Goal: Information Seeking & Learning: Learn about a topic

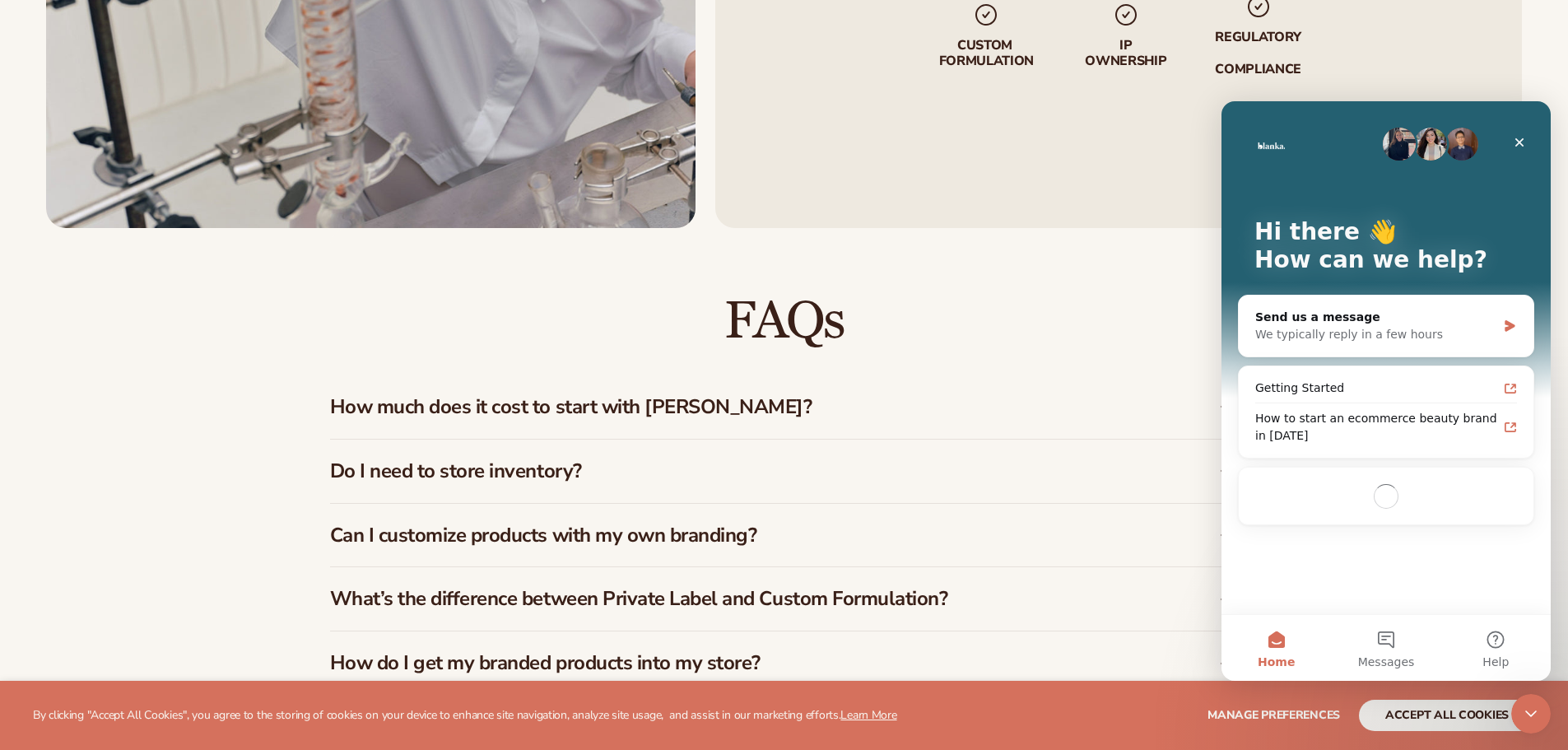
scroll to position [2624, 0]
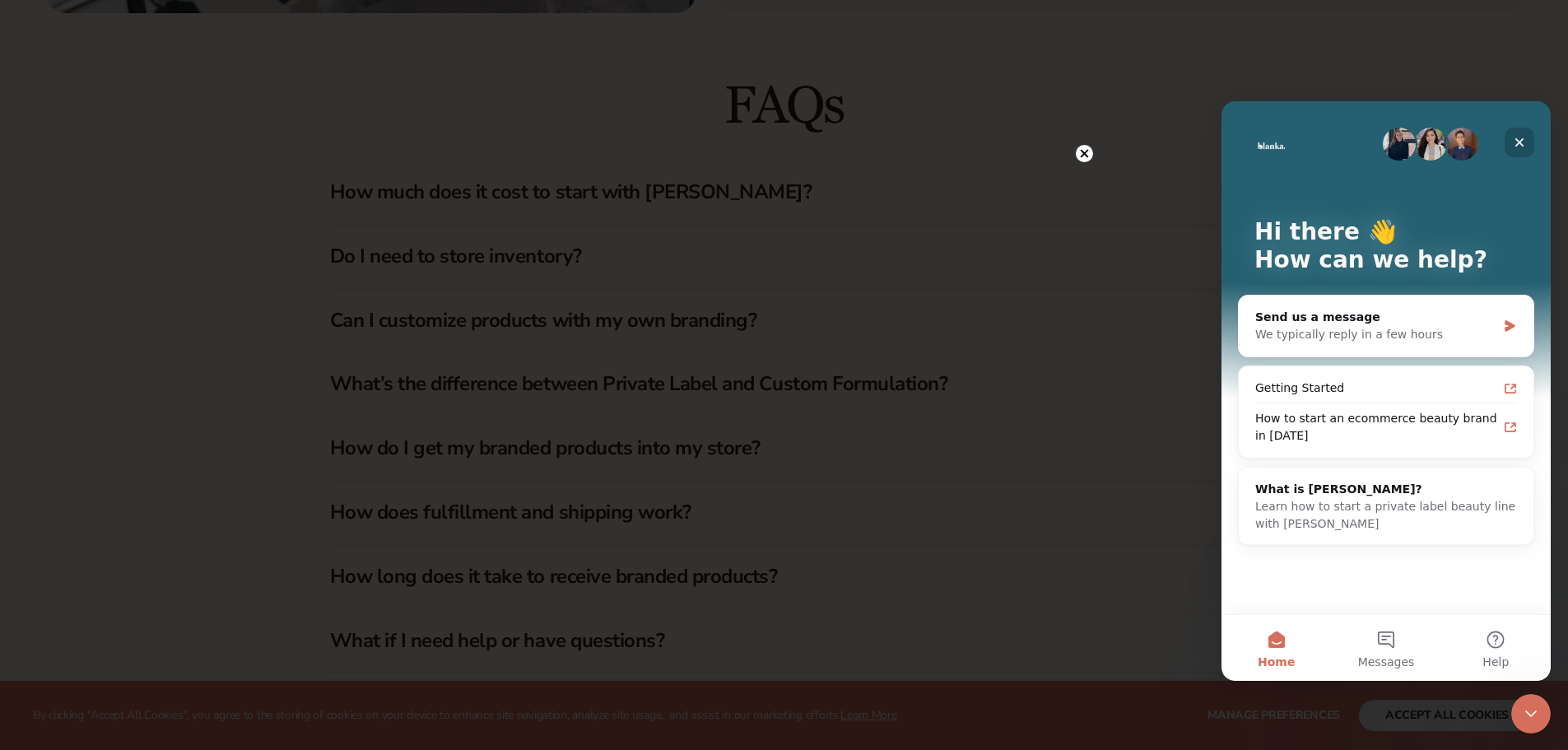
click at [1518, 142] on icon "Close" at bounding box center [1519, 143] width 9 height 9
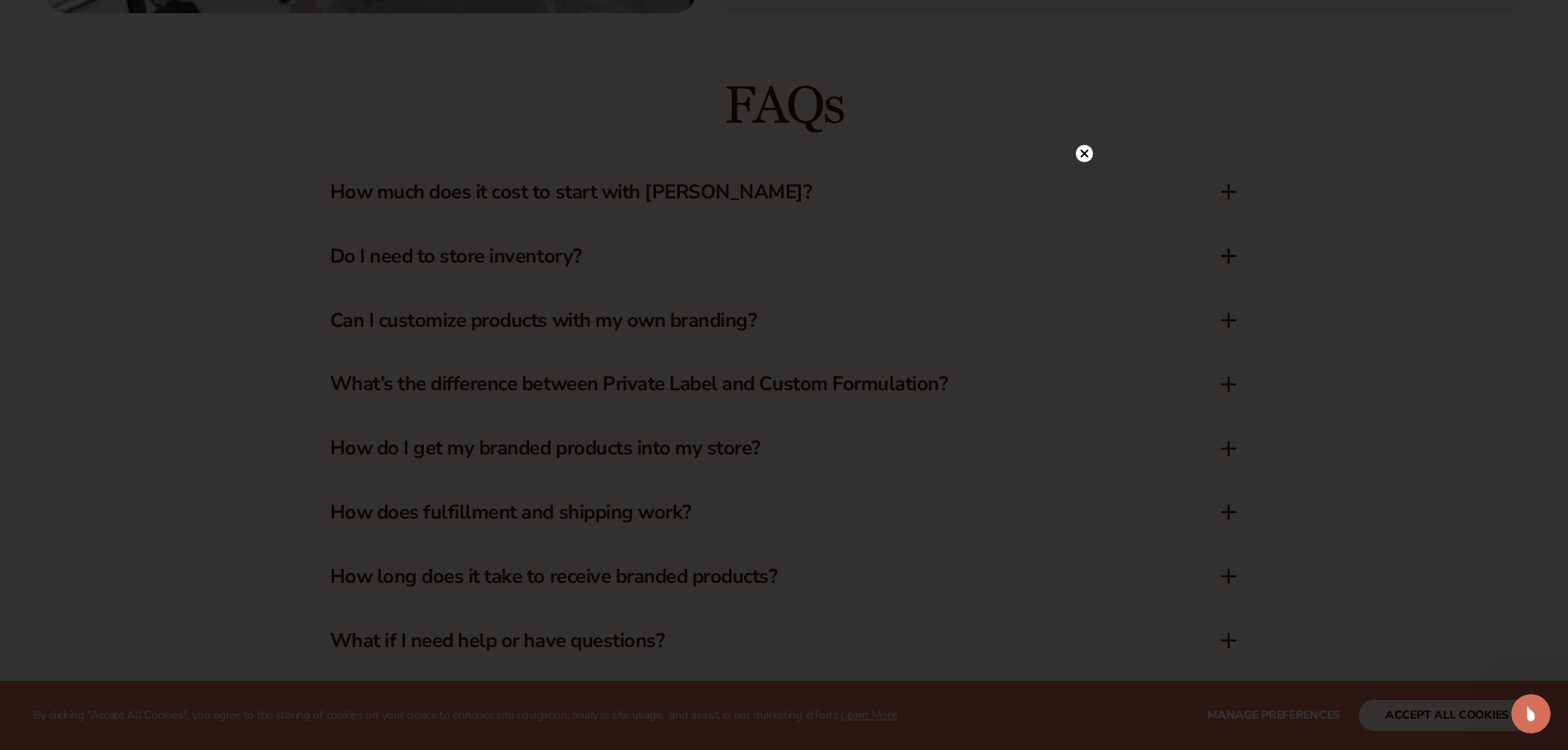
scroll to position [0, 0]
click at [1077, 177] on div at bounding box center [1084, 187] width 17 height 29
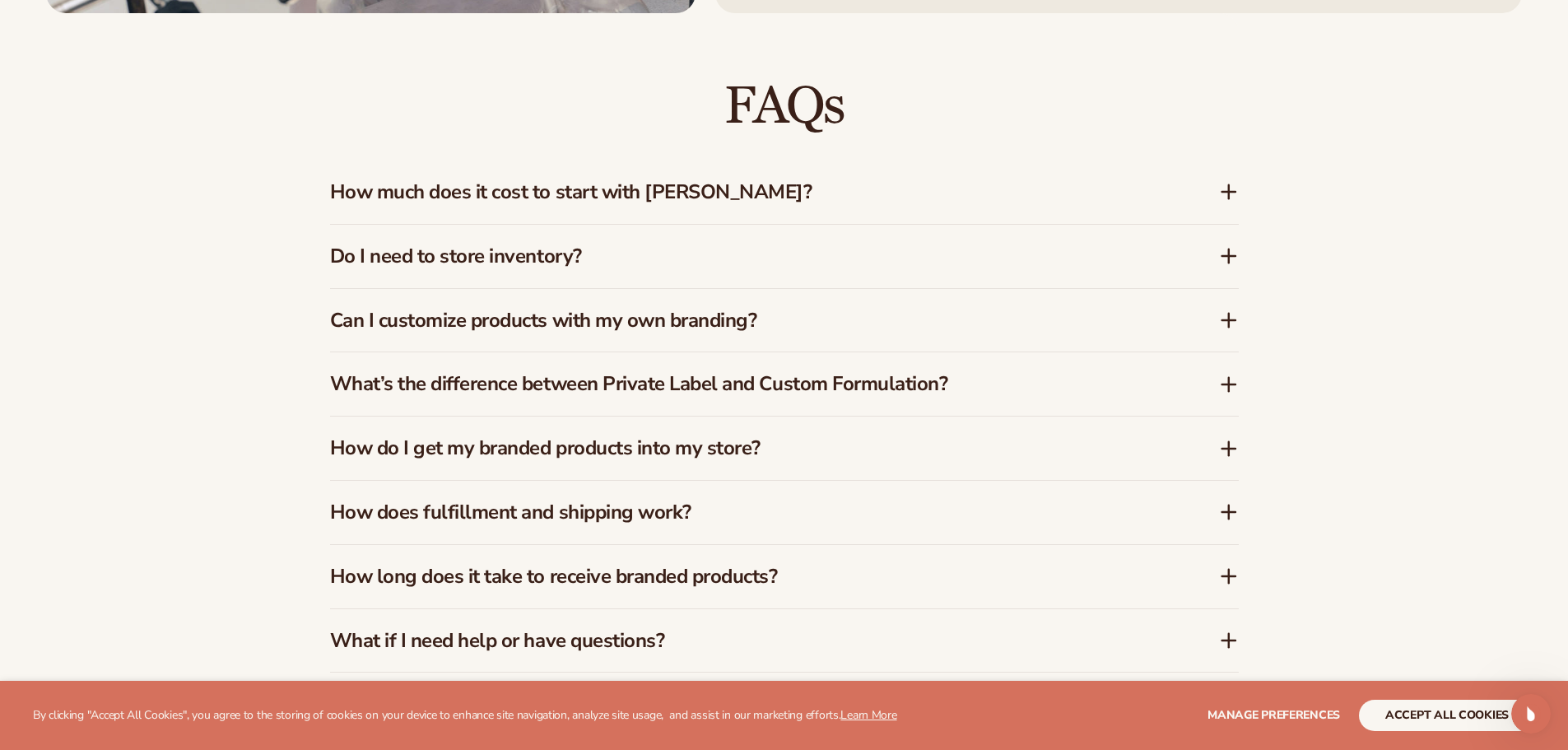
click at [787, 210] on div "How much does it cost to start with [PERSON_NAME]?" at bounding box center [784, 192] width 909 height 64
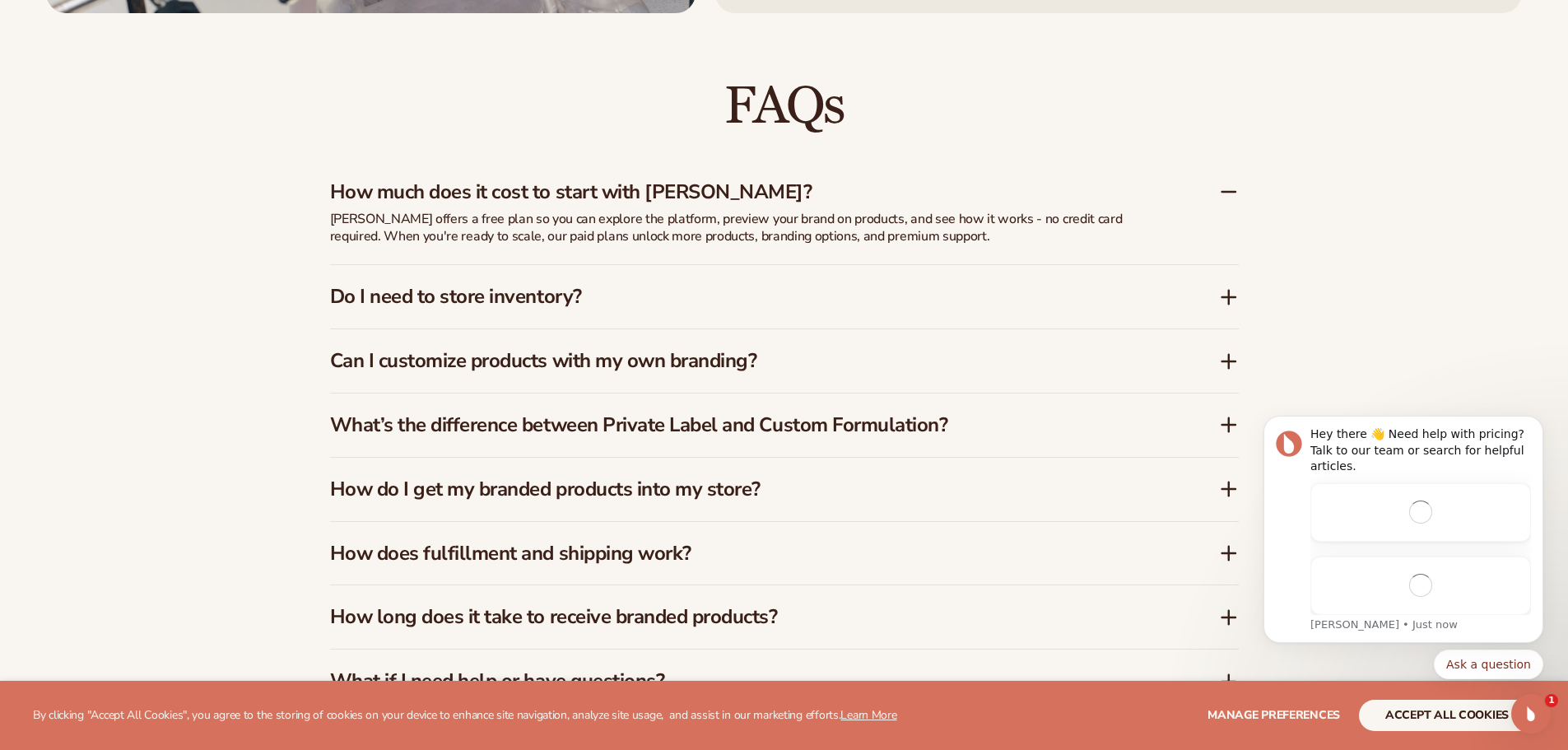
click at [619, 307] on h3 "Do I need to store inventory?" at bounding box center [750, 296] width 840 height 24
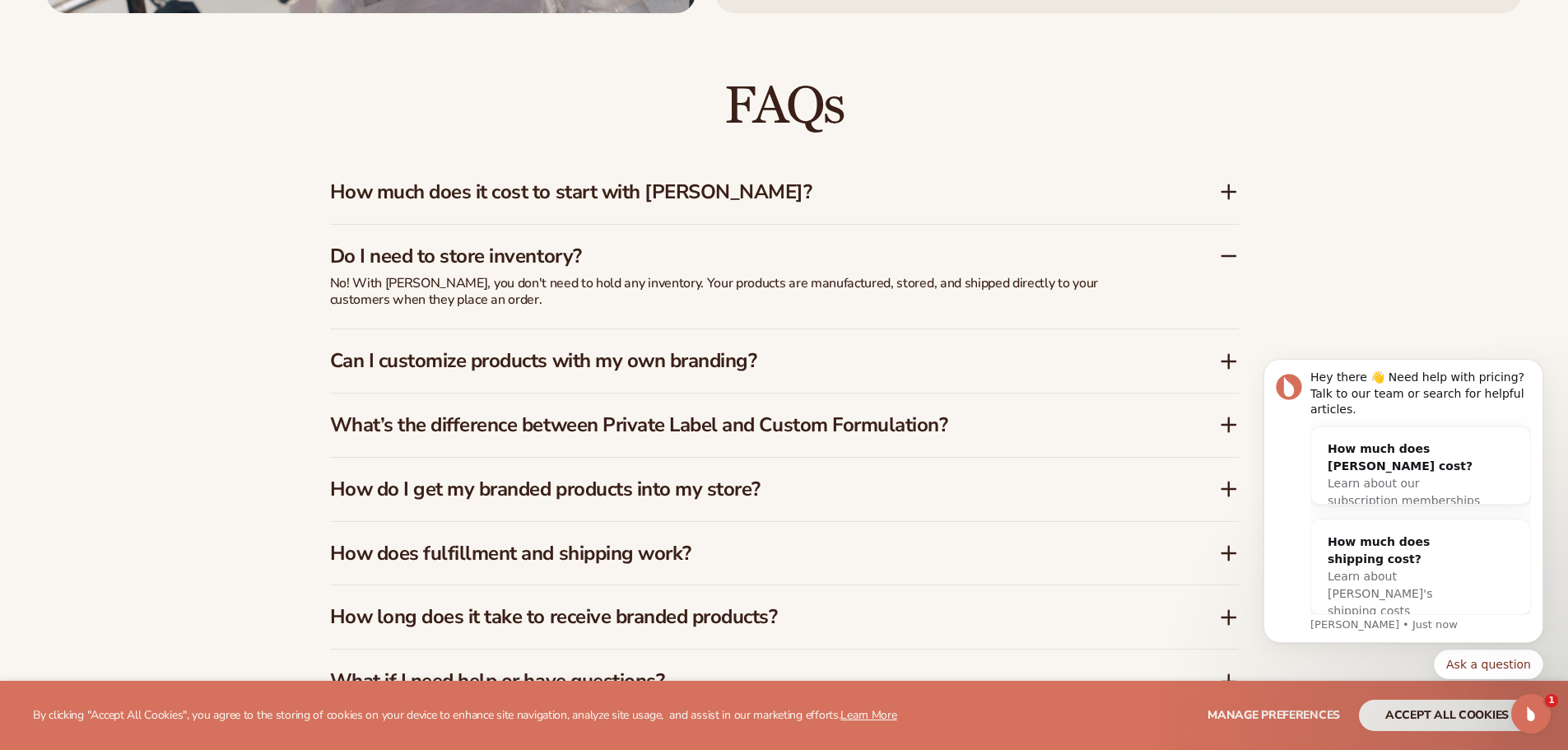
click at [820, 372] on h3 "Can I customize products with my own branding?" at bounding box center [750, 361] width 840 height 24
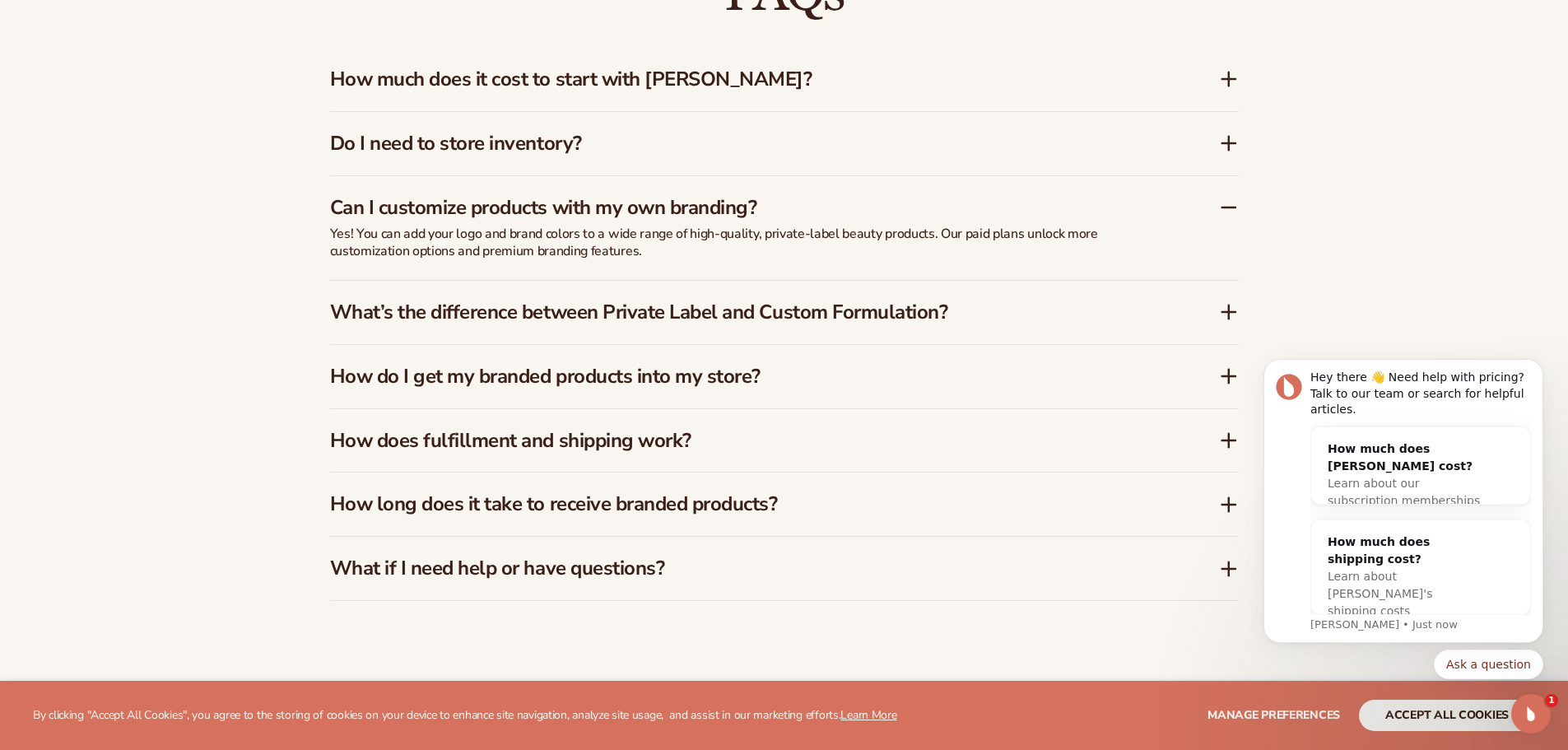
scroll to position [2843, 0]
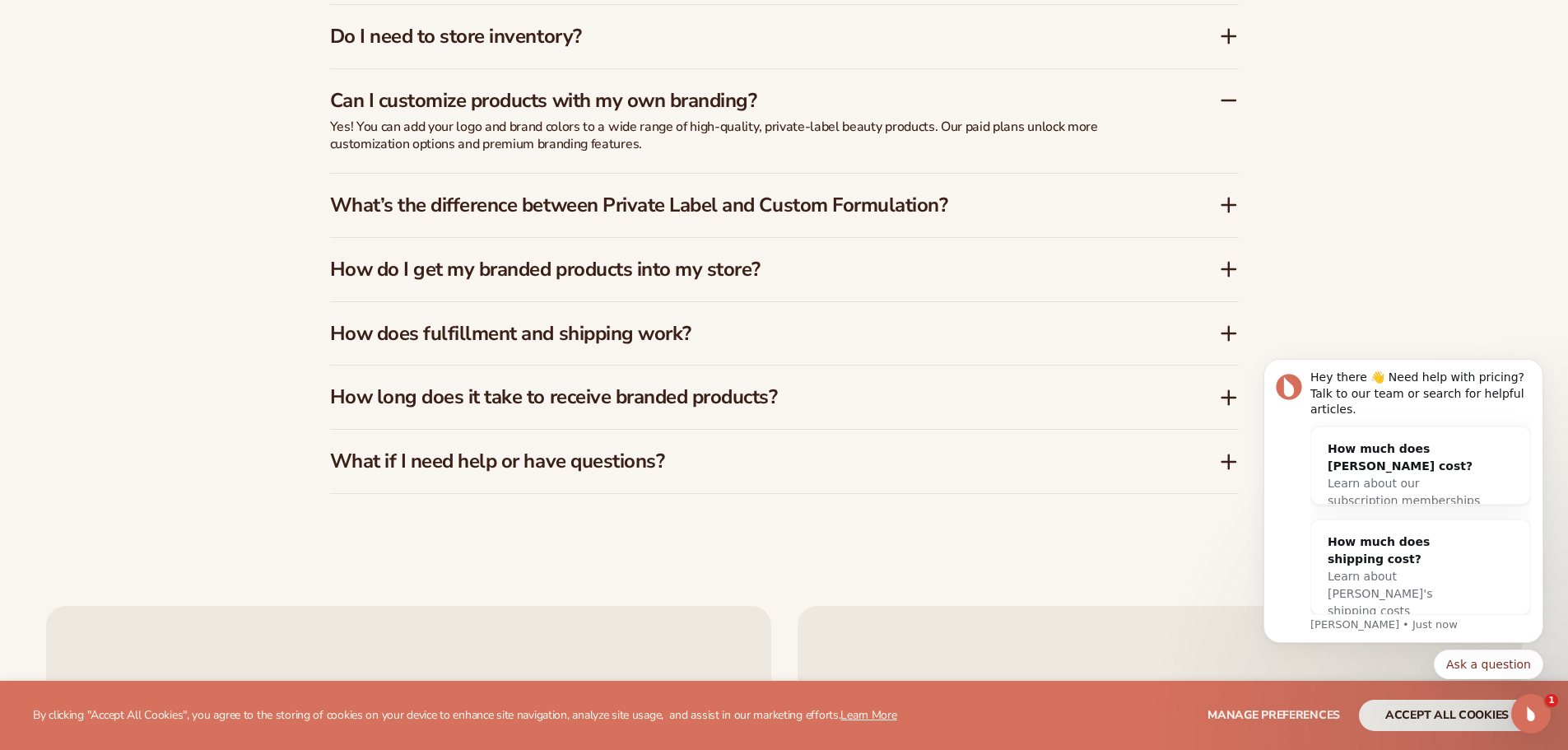
click at [1029, 217] on div "What’s the difference between Private Label and Custom Formulation?" at bounding box center [784, 205] width 909 height 64
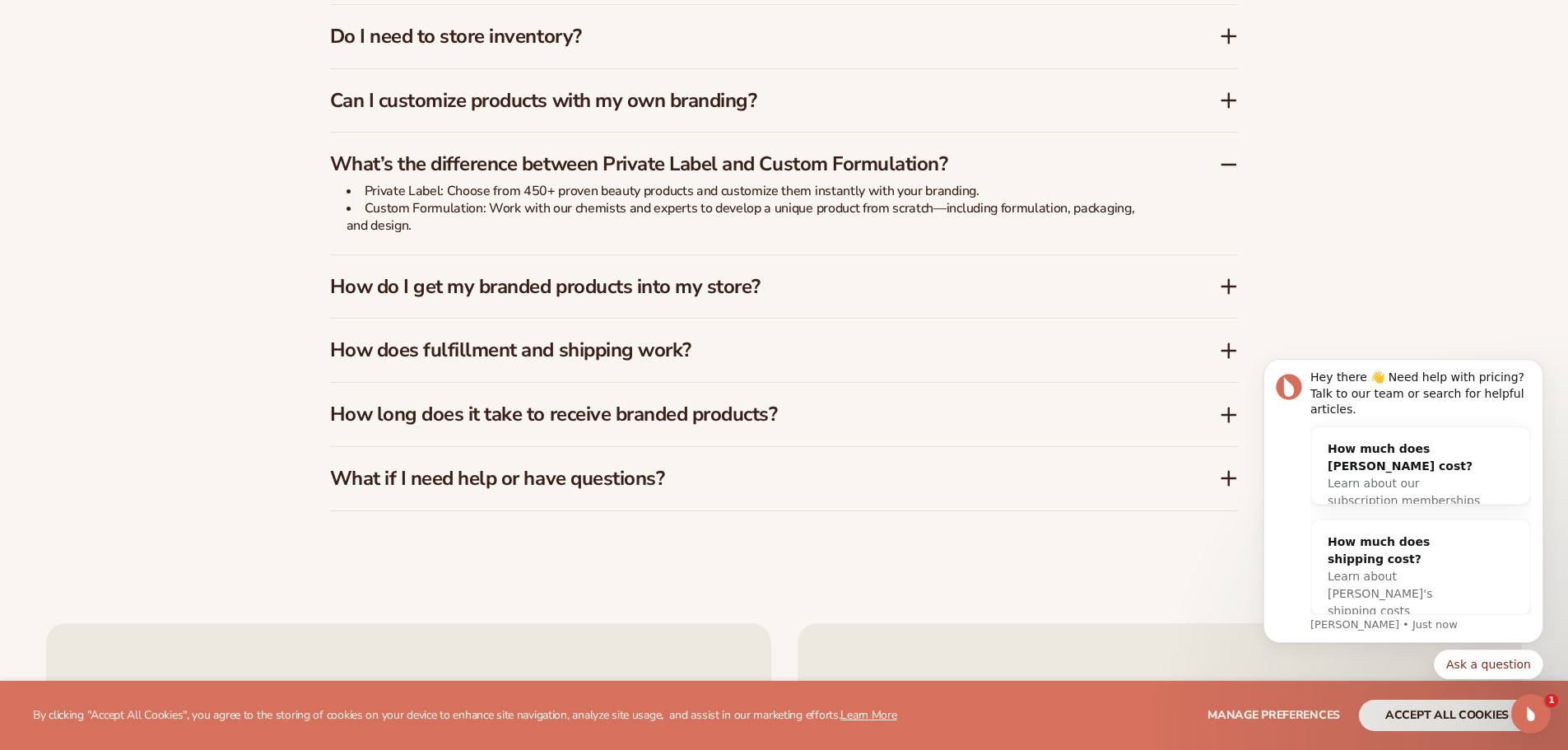
click at [877, 291] on h3 "How do I get my branded products into my store?" at bounding box center [750, 286] width 840 height 24
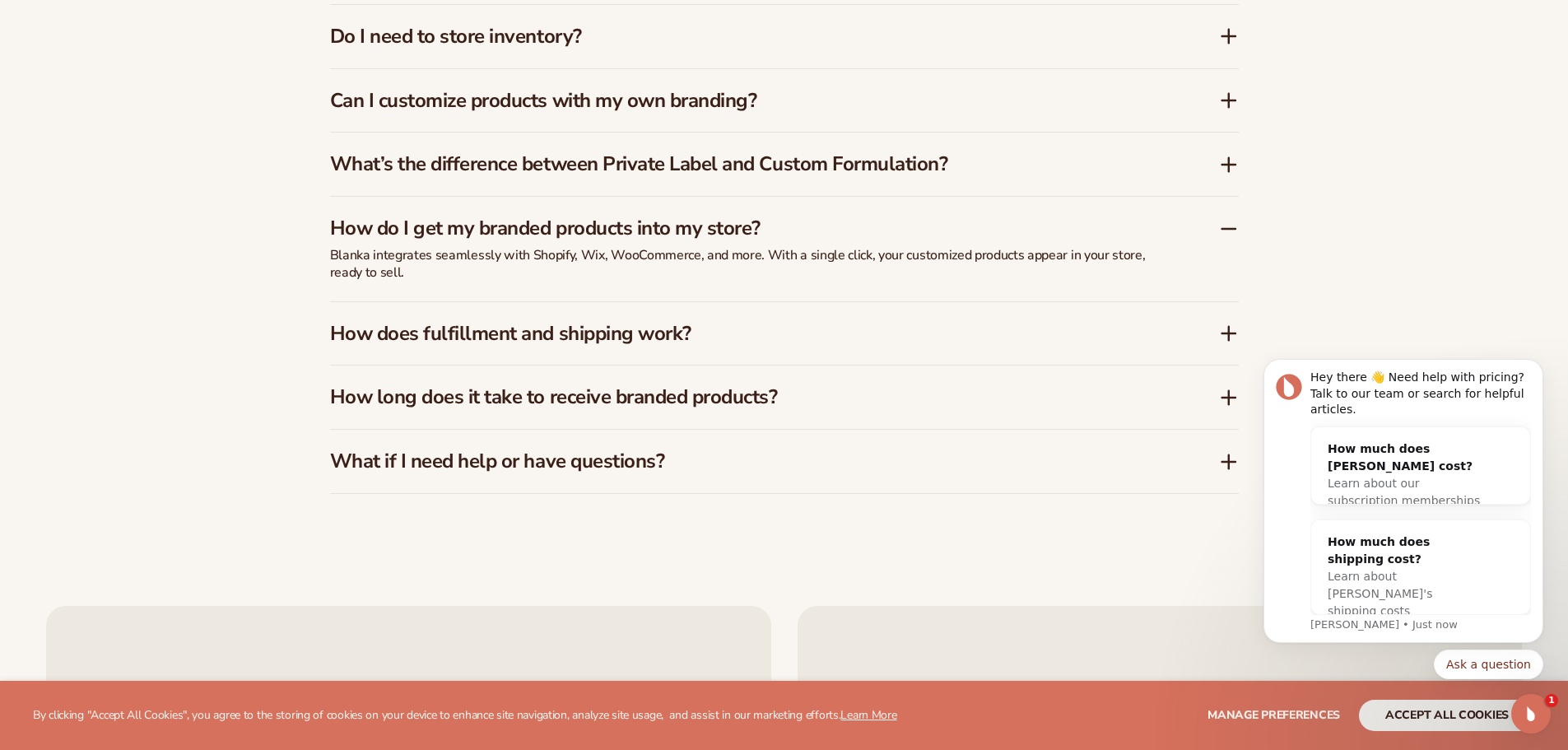
click at [841, 404] on h3 "How long does it take to receive branded products?" at bounding box center [750, 397] width 840 height 24
click at [693, 392] on div "How long does it take to receive branded products?" at bounding box center [784, 397] width 909 height 64
click at [1231, 400] on icon at bounding box center [1229, 398] width 20 height 20
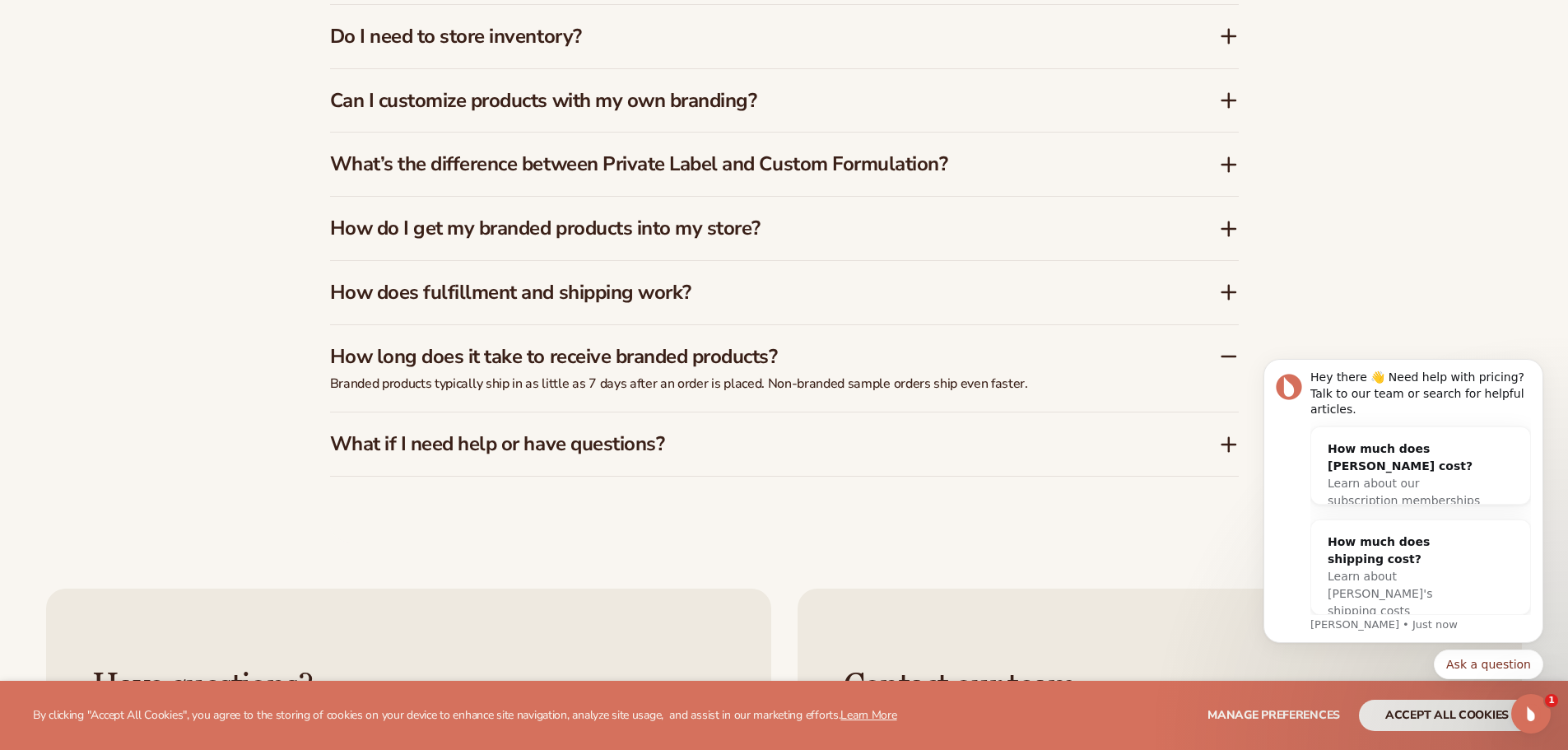
click at [735, 432] on h3 "What if I need help or have questions?" at bounding box center [750, 444] width 840 height 24
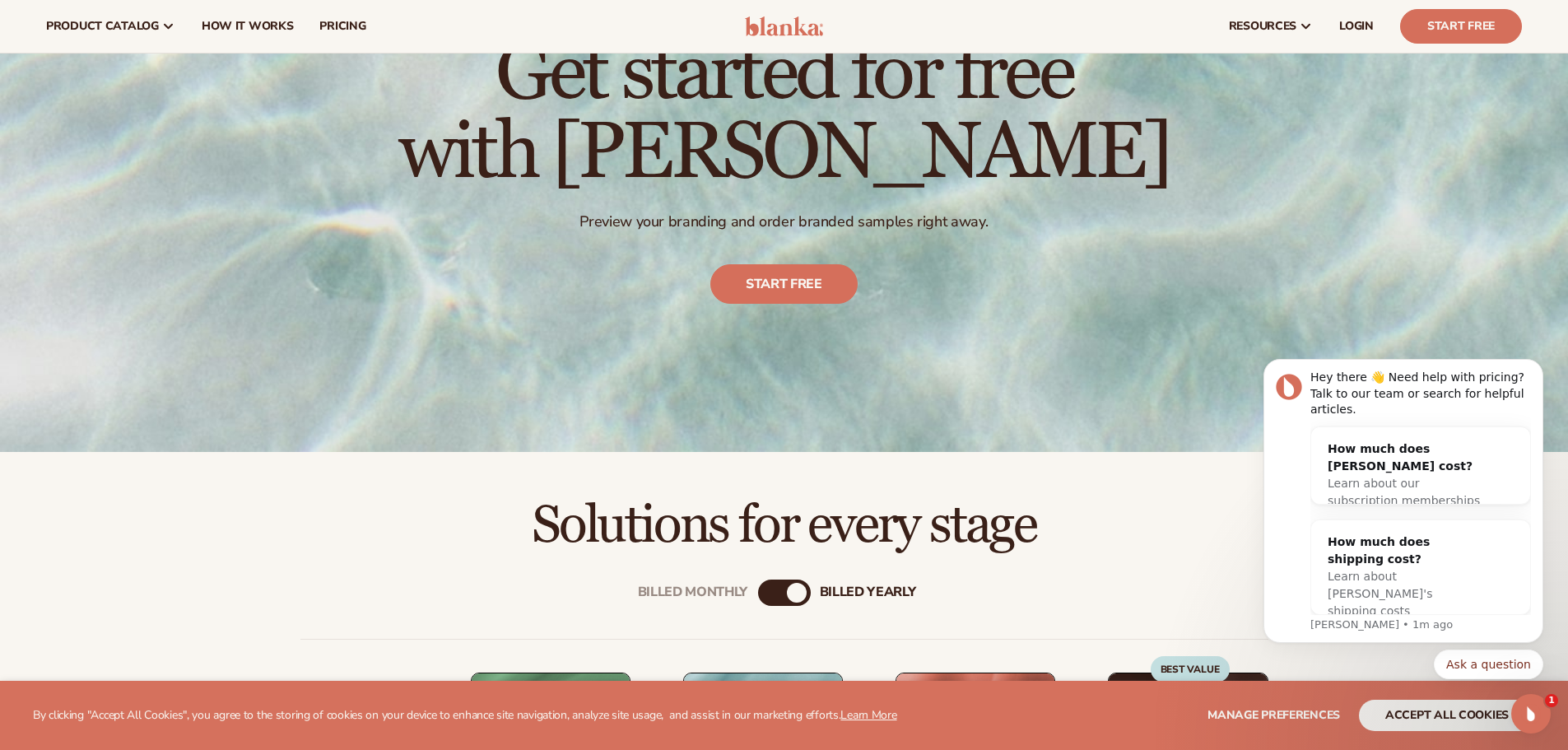
scroll to position [0, 0]
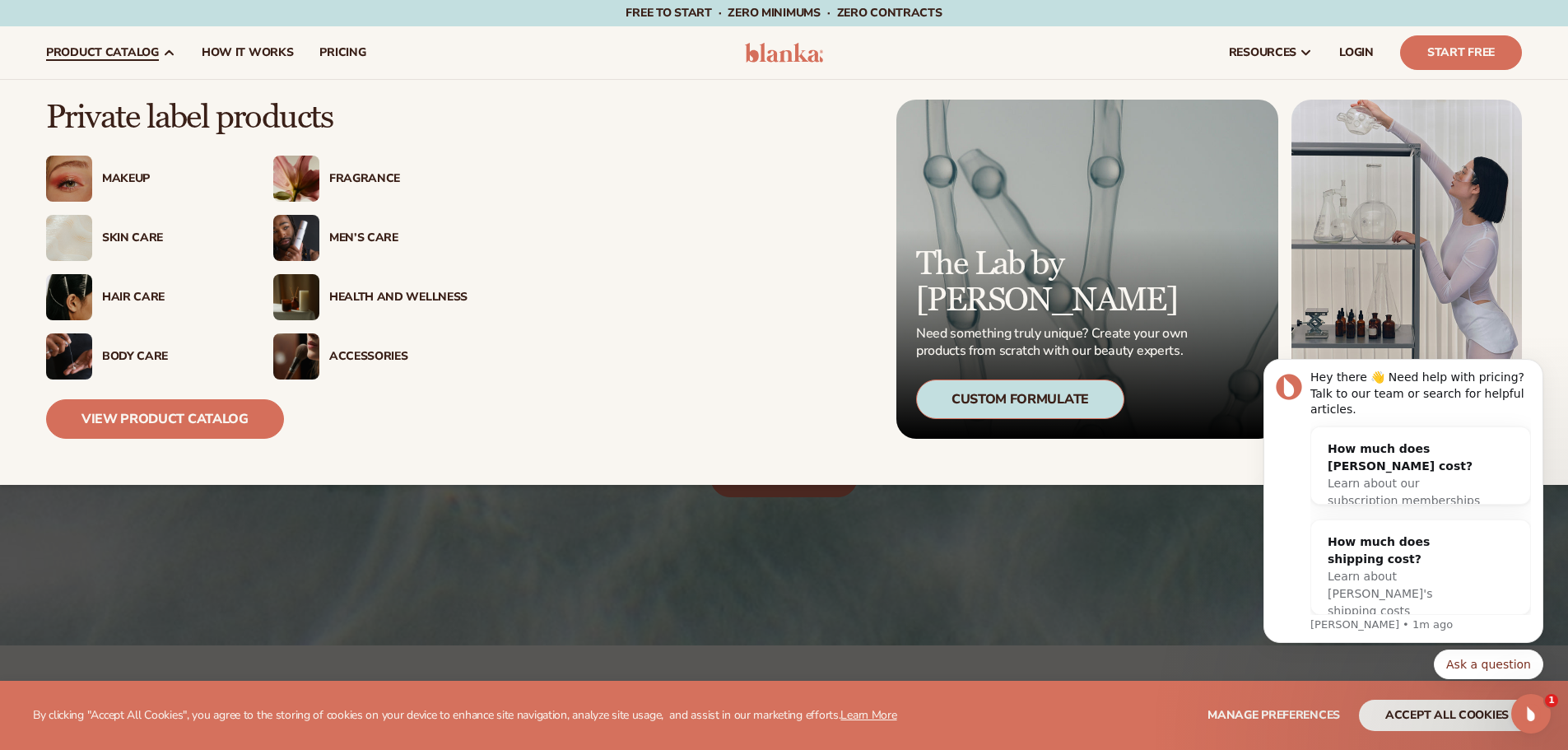
click at [64, 233] on img at bounding box center [69, 238] width 46 height 46
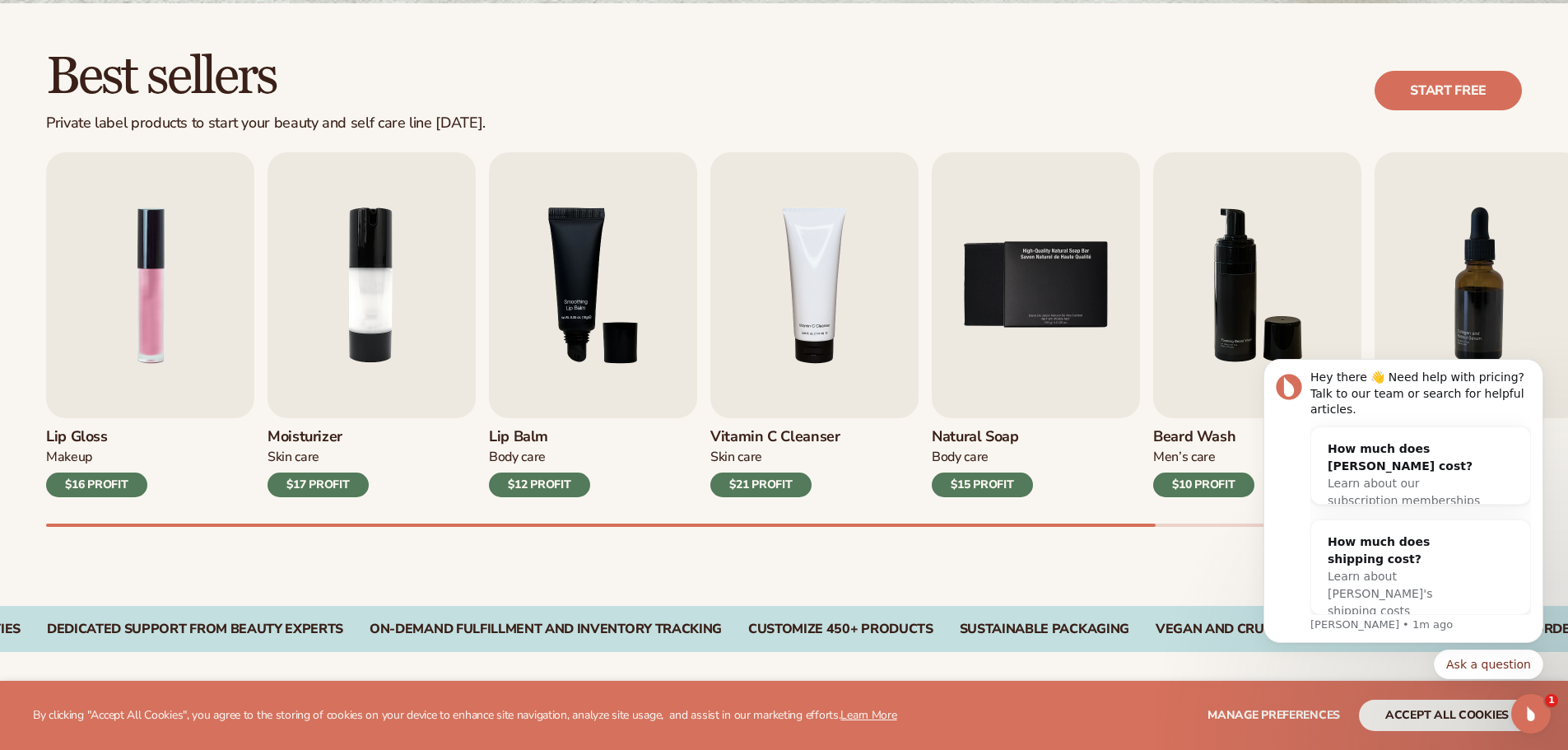
click at [333, 479] on div "$17 PROFIT" at bounding box center [318, 485] width 101 height 25
click at [296, 483] on div "$17 PROFIT" at bounding box center [318, 485] width 101 height 25
click at [123, 479] on div "$16 PROFIT" at bounding box center [97, 485] width 101 height 25
click at [1542, 708] on div "Open Intercom Messenger" at bounding box center [1528, 711] width 54 height 54
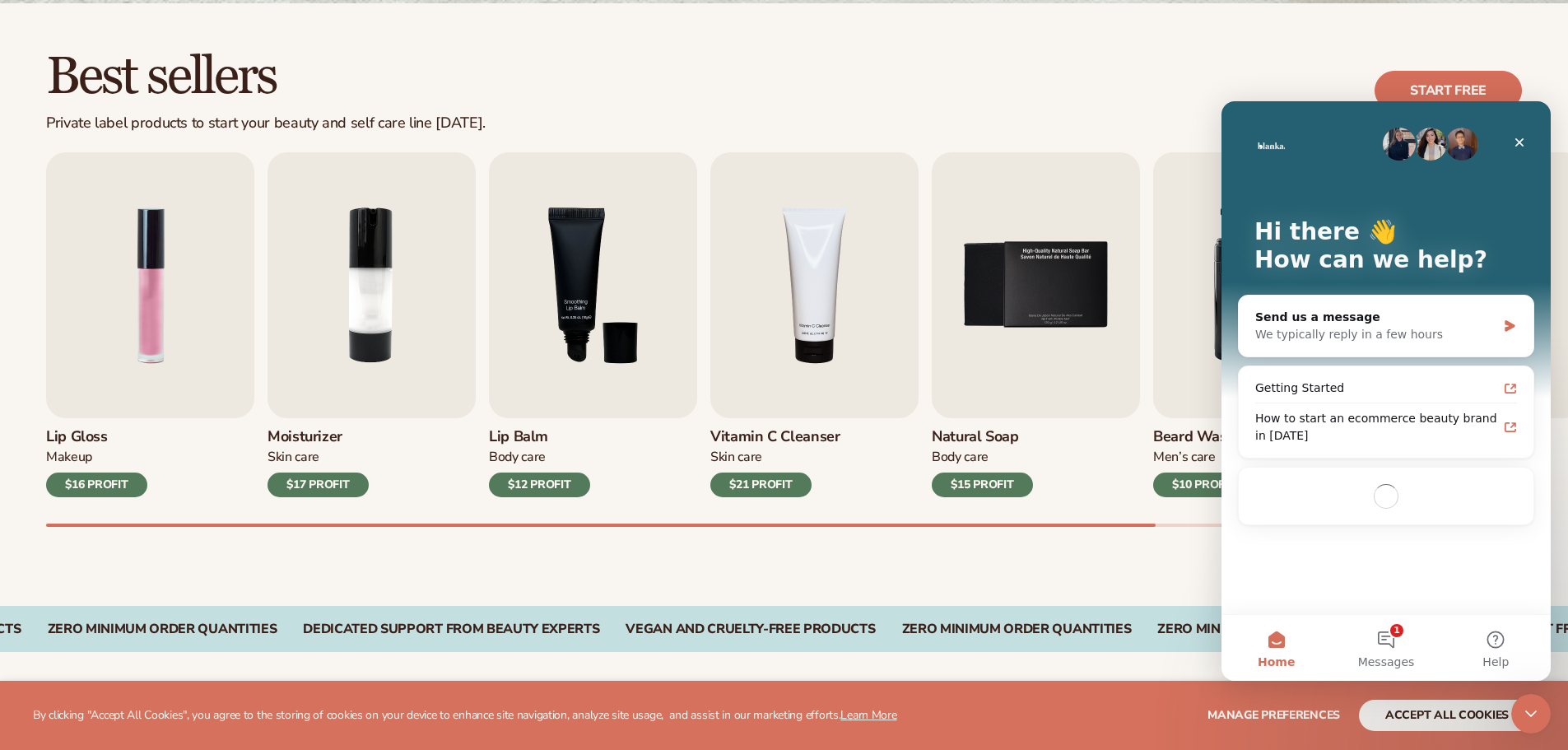
click at [1132, 568] on div "Best sellers Private label products to start your beauty and self care line tod…" at bounding box center [784, 304] width 1568 height 602
click at [1514, 137] on icon "Close" at bounding box center [1519, 143] width 13 height 13
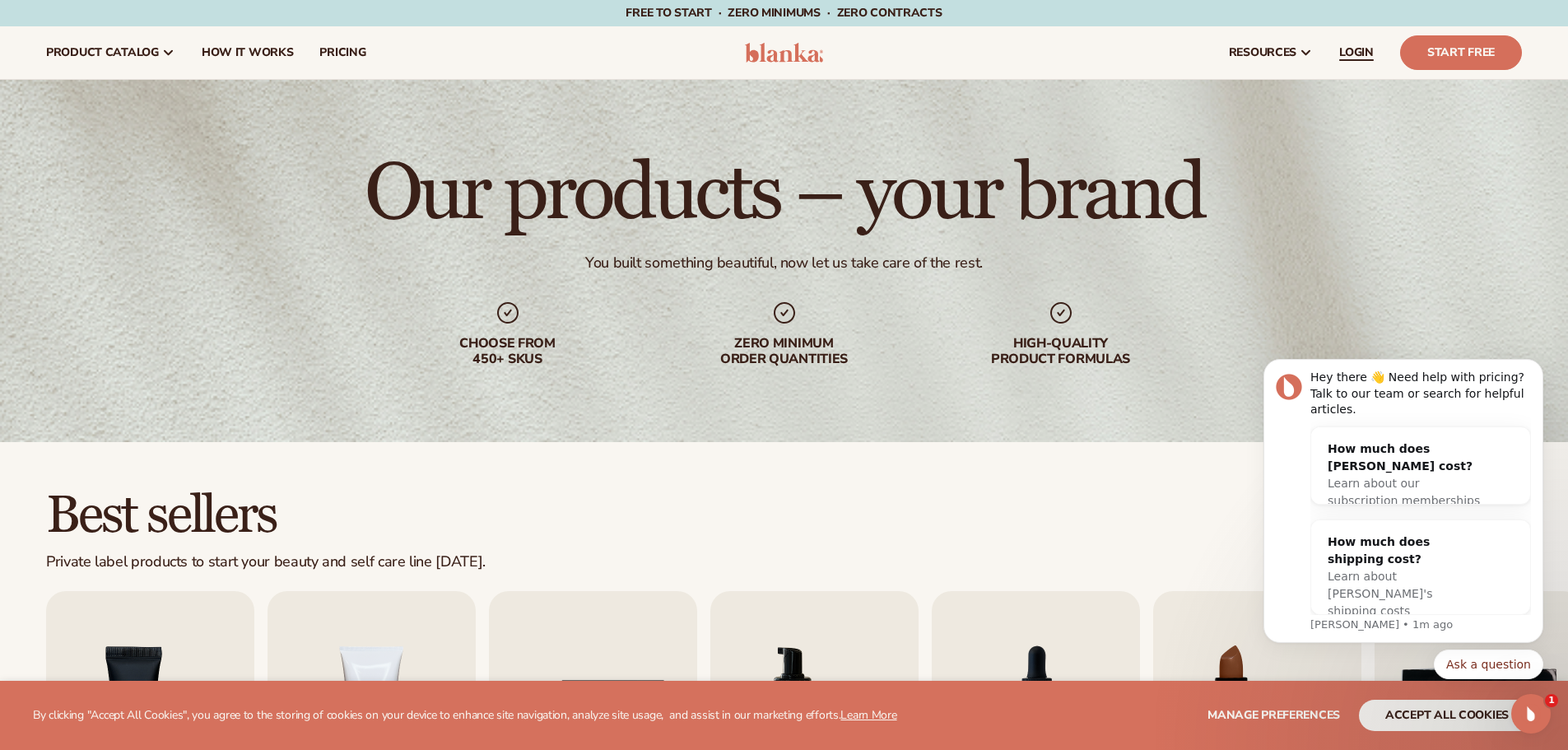
click at [1353, 49] on span "LOGIN" at bounding box center [1356, 53] width 35 height 13
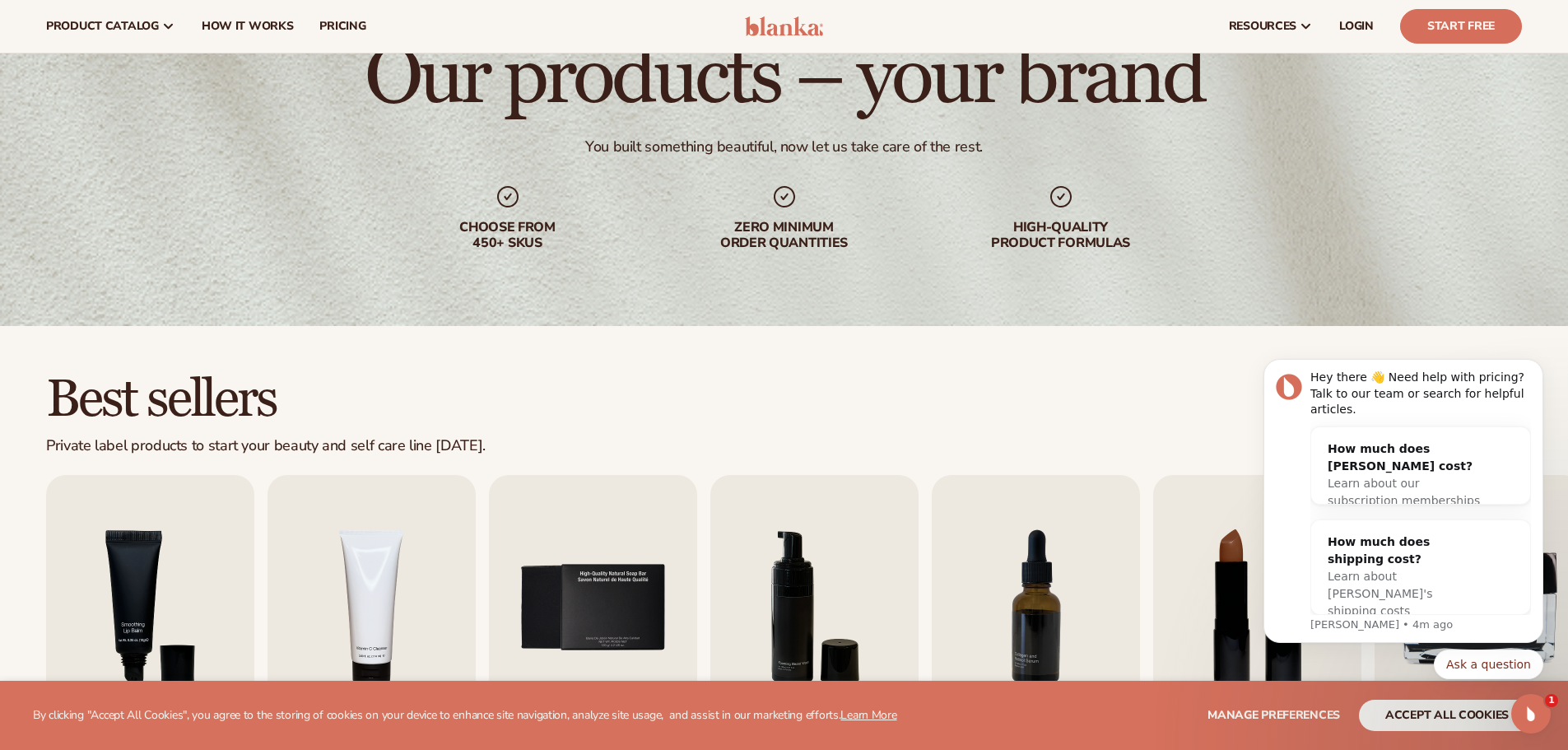
scroll to position [110, 0]
